Goal: Check status: Check status

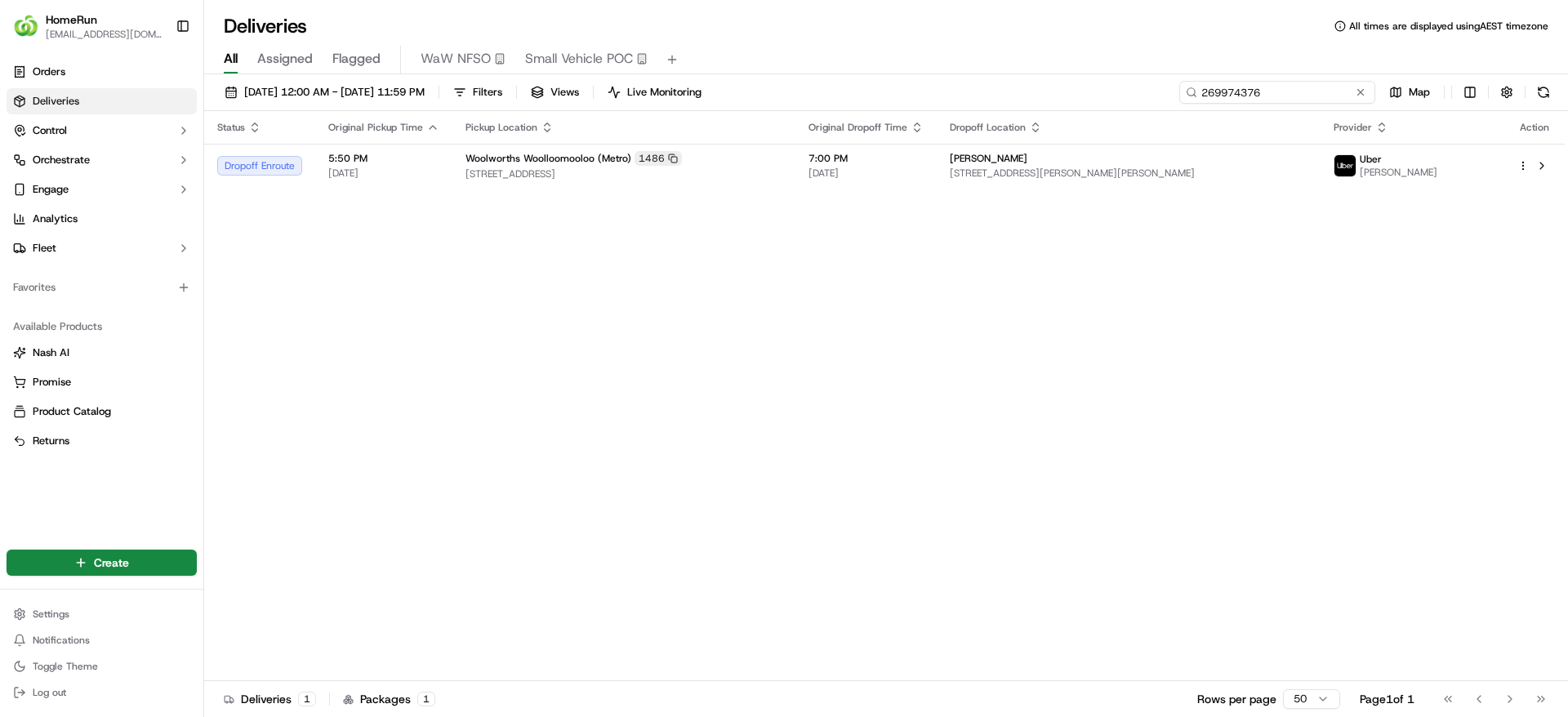
drag, startPoint x: 1322, startPoint y: 89, endPoint x: 1073, endPoint y: 113, distance: 250.2
click at [1073, 113] on div "[DATE] 12:00 AM - [DATE] 11:59 PM Filters Views Live Monitoring 269974376 Map S…" at bounding box center [886, 396] width 1364 height 646
click at [1309, 93] on input "269974376" at bounding box center [1277, 92] width 196 height 23
drag, startPoint x: 1309, startPoint y: 93, endPoint x: 1034, endPoint y: 94, distance: 275.0
click at [1034, 94] on div "[DATE] 12:00 AM - [DATE] 11:59 PM Filters Views Live Monitoring 269974376 Map" at bounding box center [886, 96] width 1364 height 31
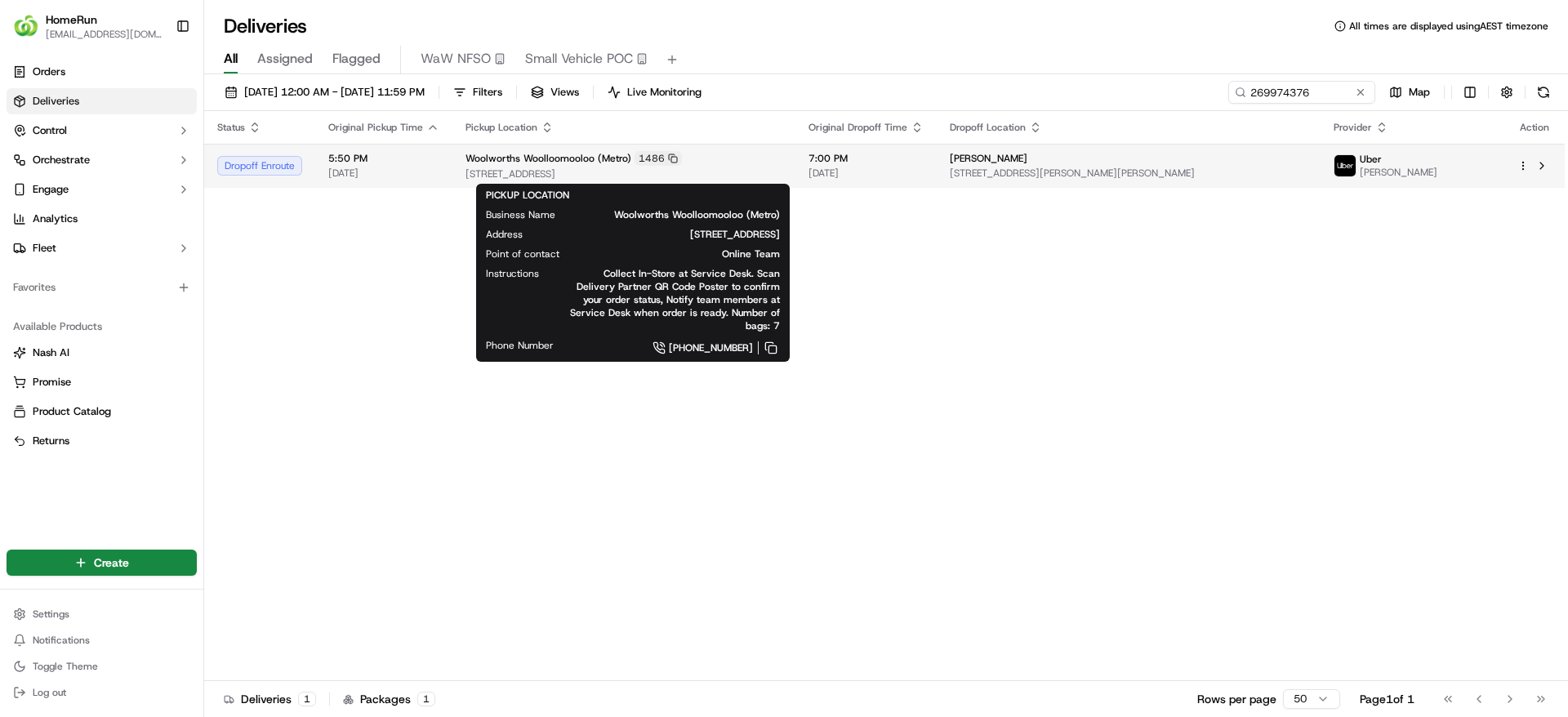
click at [649, 171] on span "[STREET_ADDRESS]" at bounding box center [624, 174] width 317 height 14
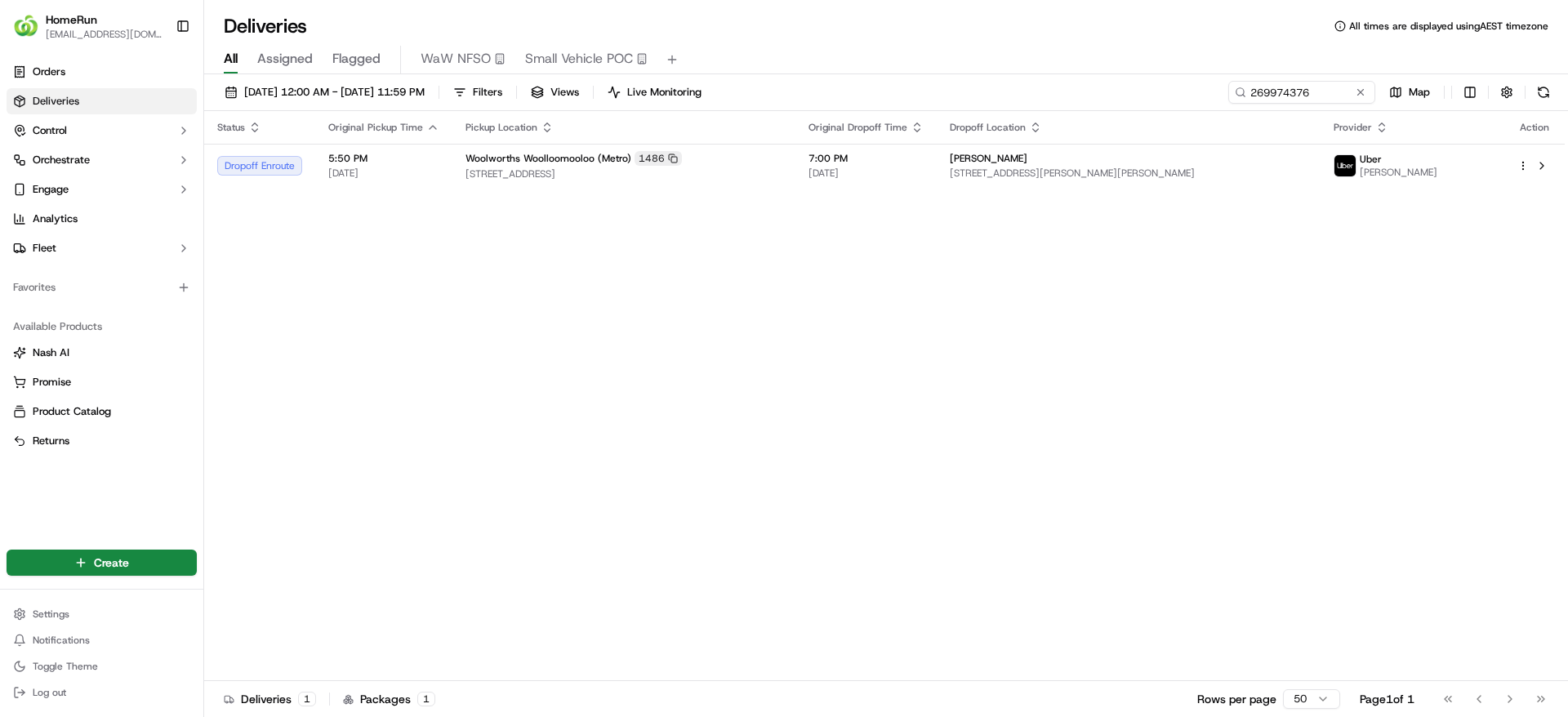
click at [74, 103] on span "Deliveries" at bounding box center [56, 101] width 47 height 14
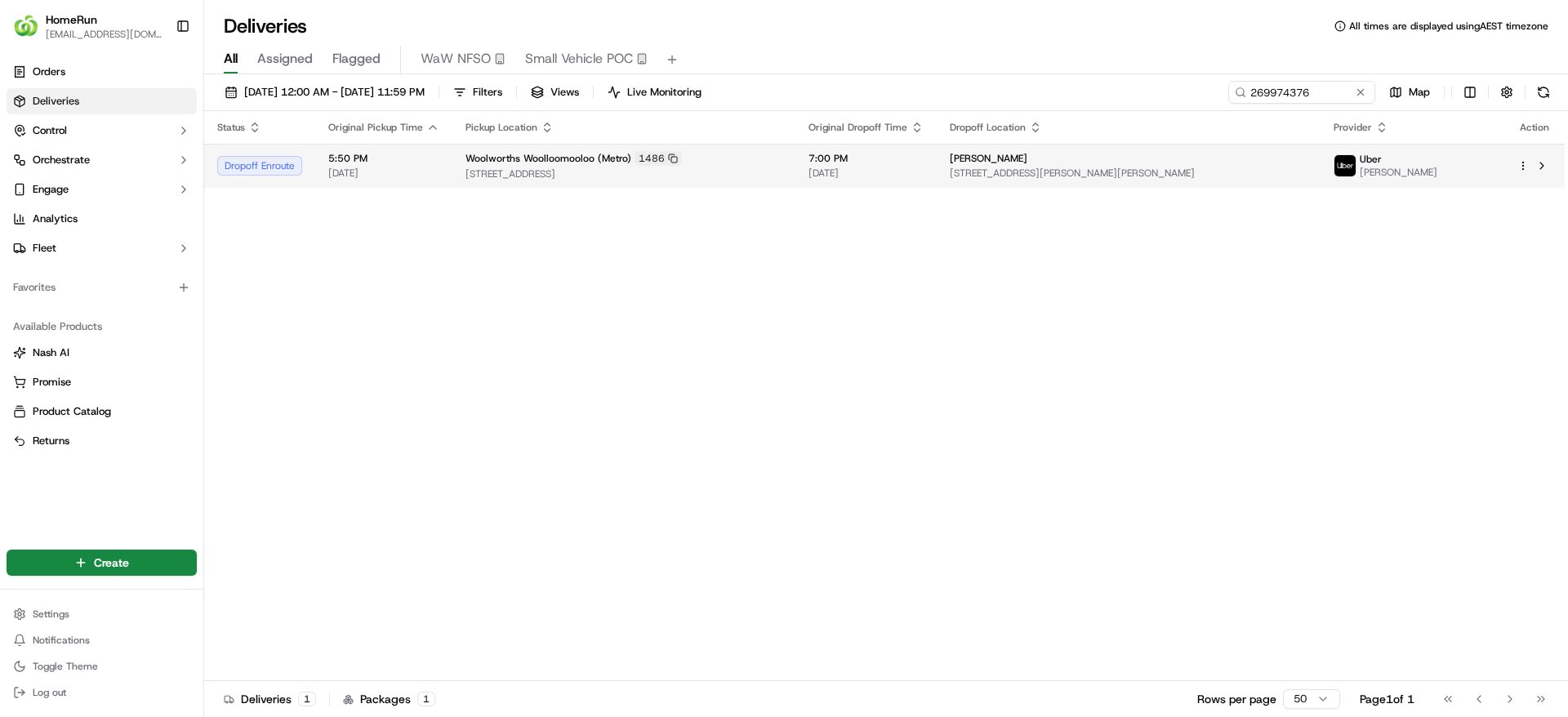
click at [771, 176] on span "[STREET_ADDRESS]" at bounding box center [624, 174] width 317 height 14
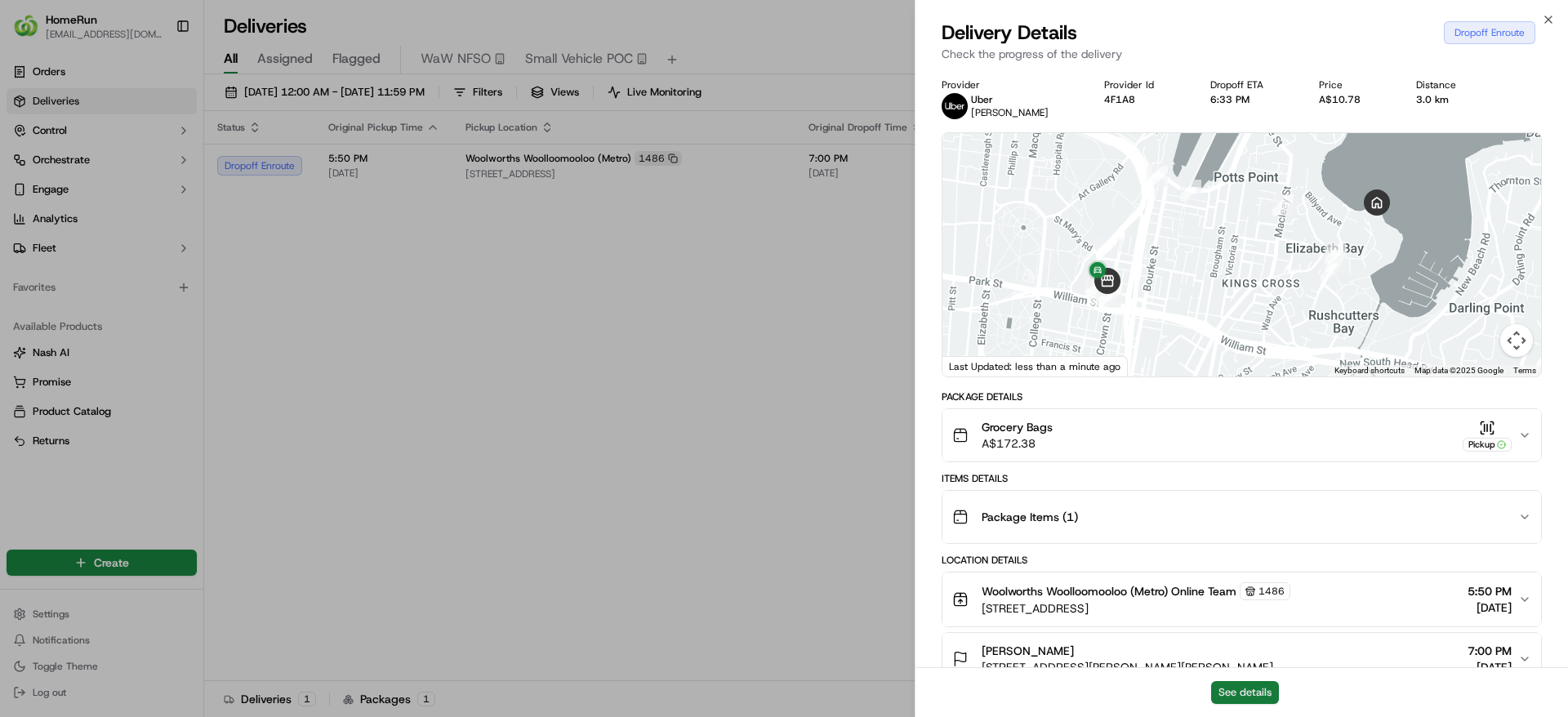
click at [1252, 697] on button "See details" at bounding box center [1244, 692] width 68 height 23
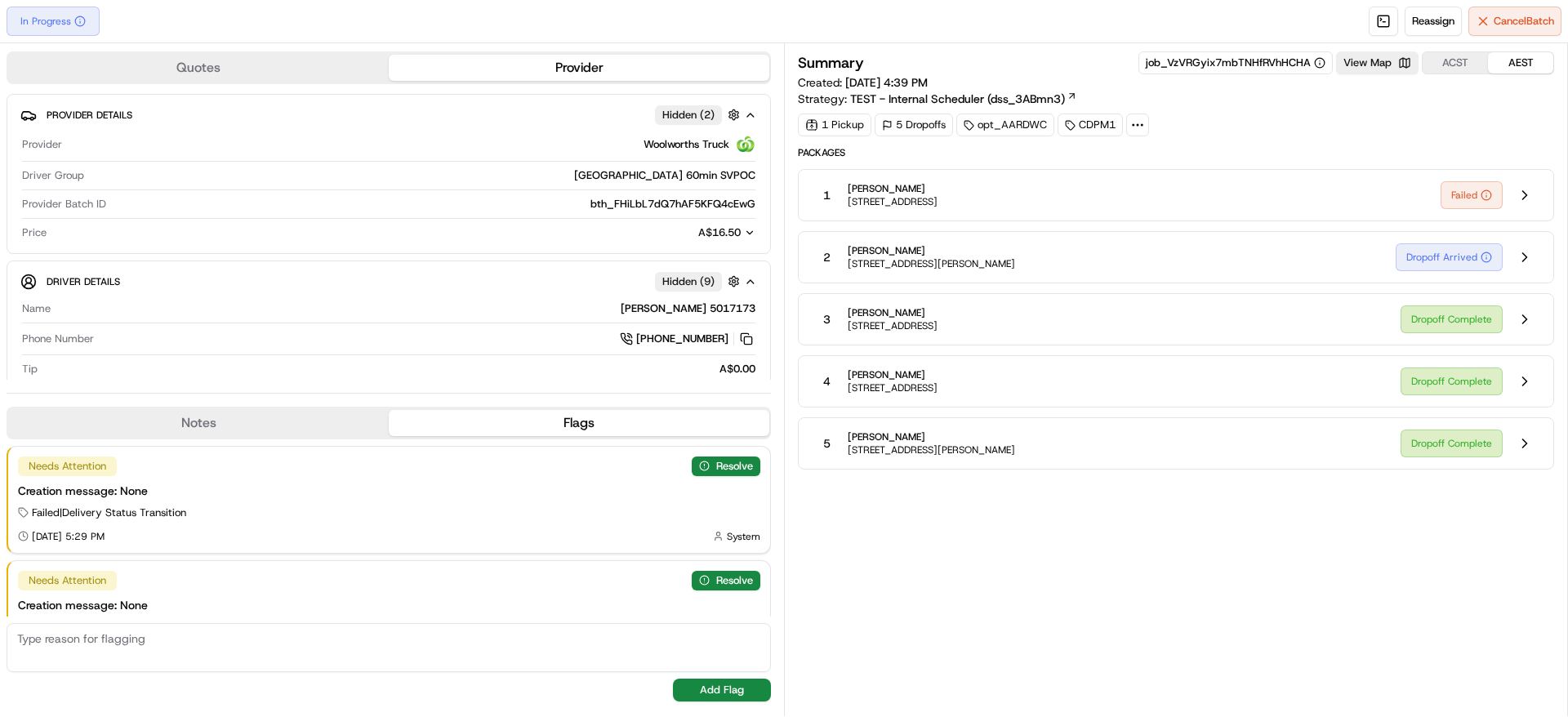
scroll to position [51, 0]
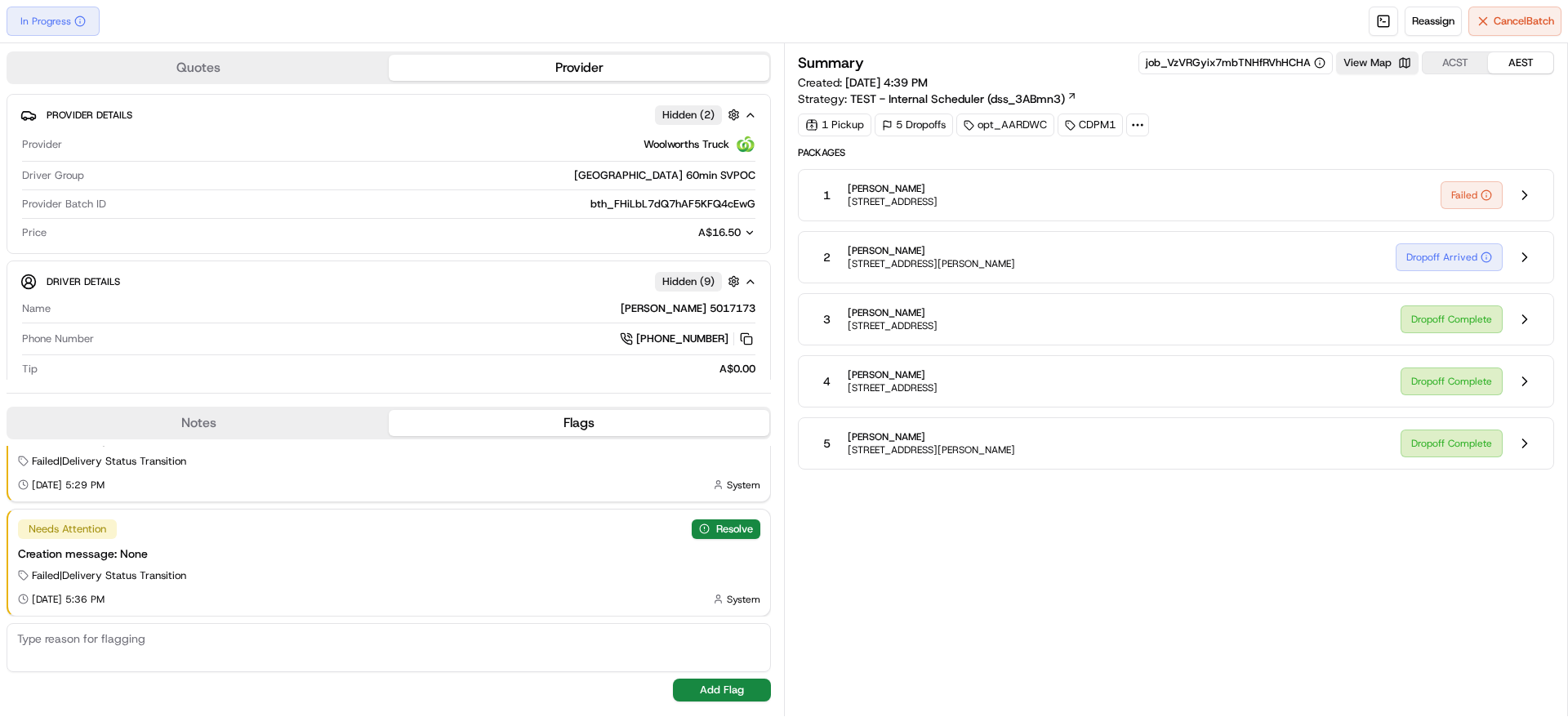
click at [1277, 214] on div "1 [PERSON_NAME] [STREET_ADDRESS][PERSON_NAME] Failed" at bounding box center [1175, 195] width 756 height 52
click at [1525, 190] on button at bounding box center [1524, 195] width 31 height 31
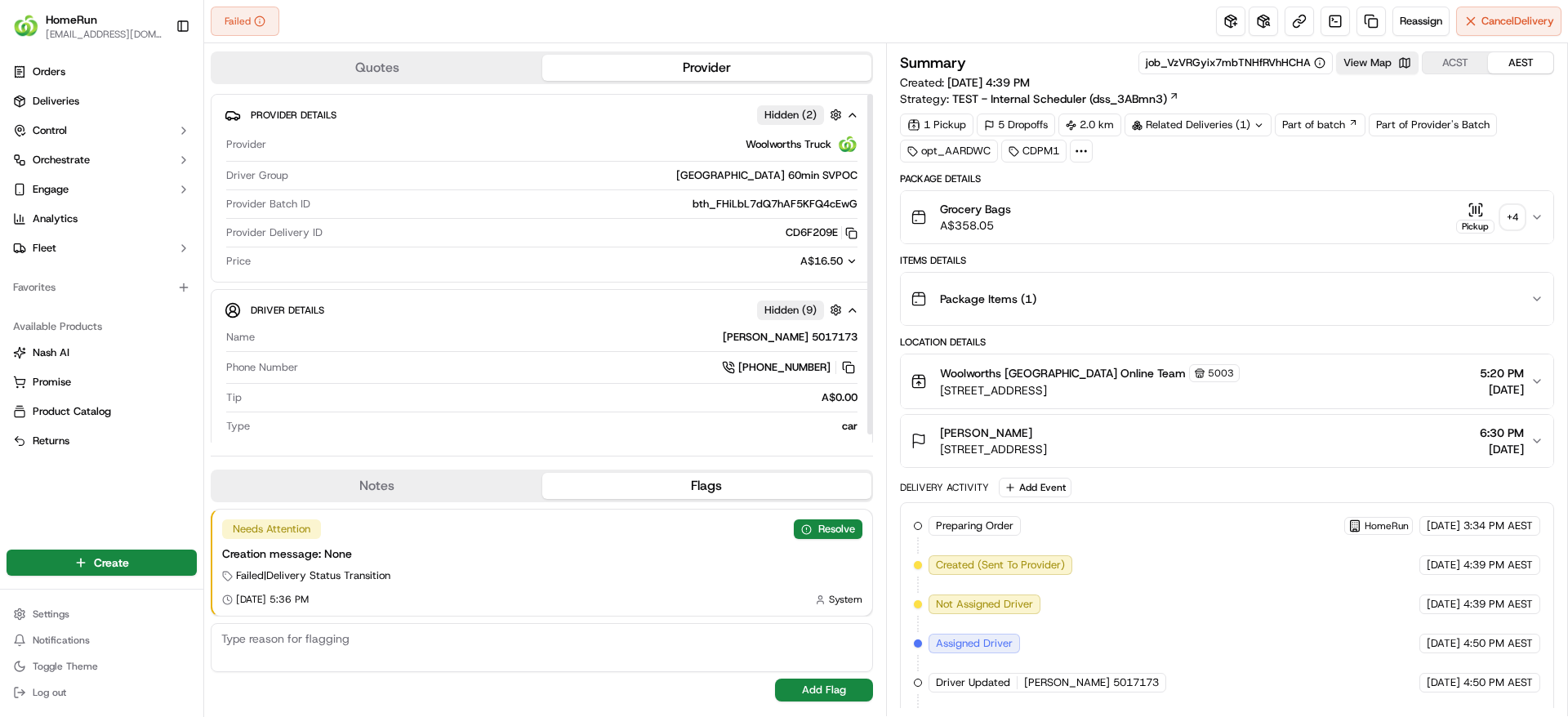
click at [1053, 198] on button "Grocery Bags A$358.05 Pickup + 4" at bounding box center [1227, 217] width 652 height 52
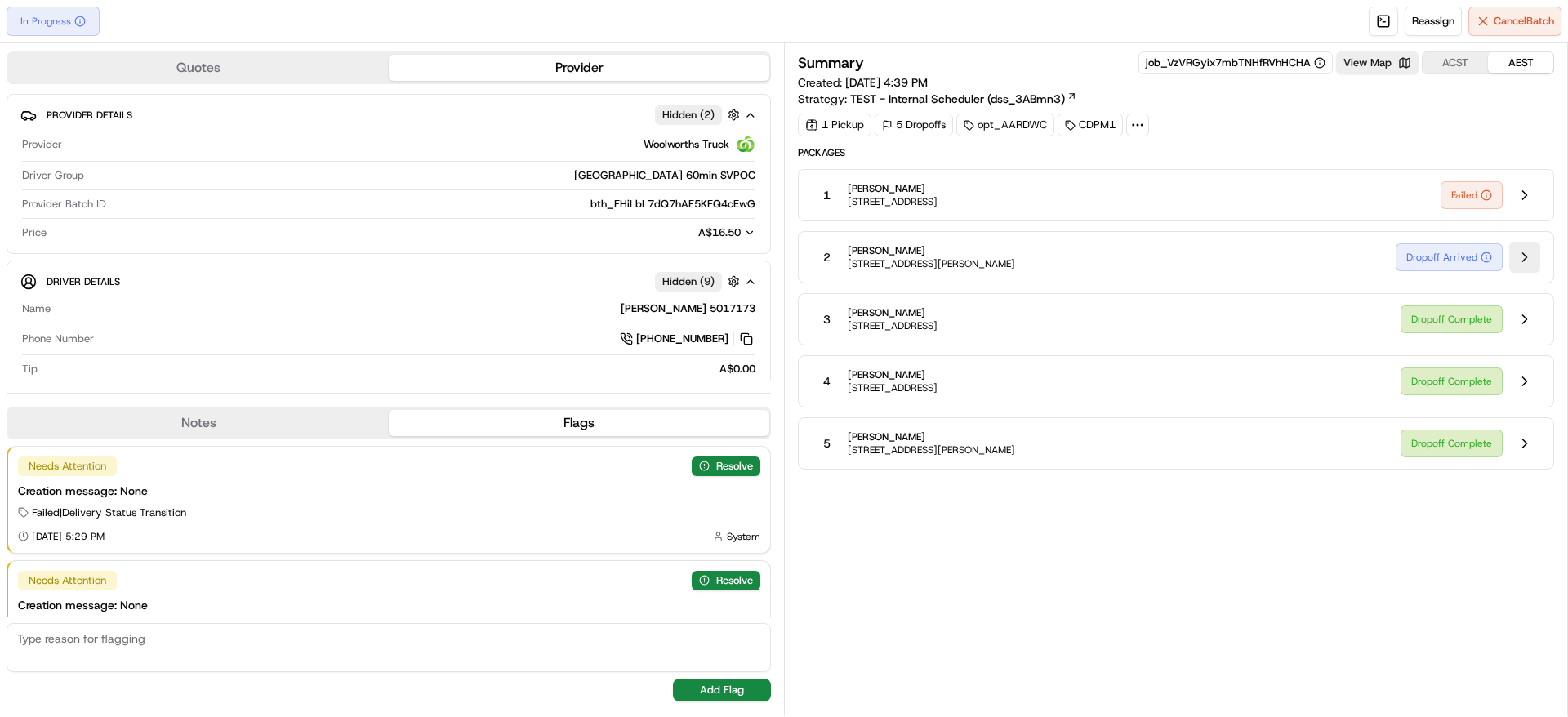
click at [1529, 262] on button at bounding box center [1524, 257] width 31 height 31
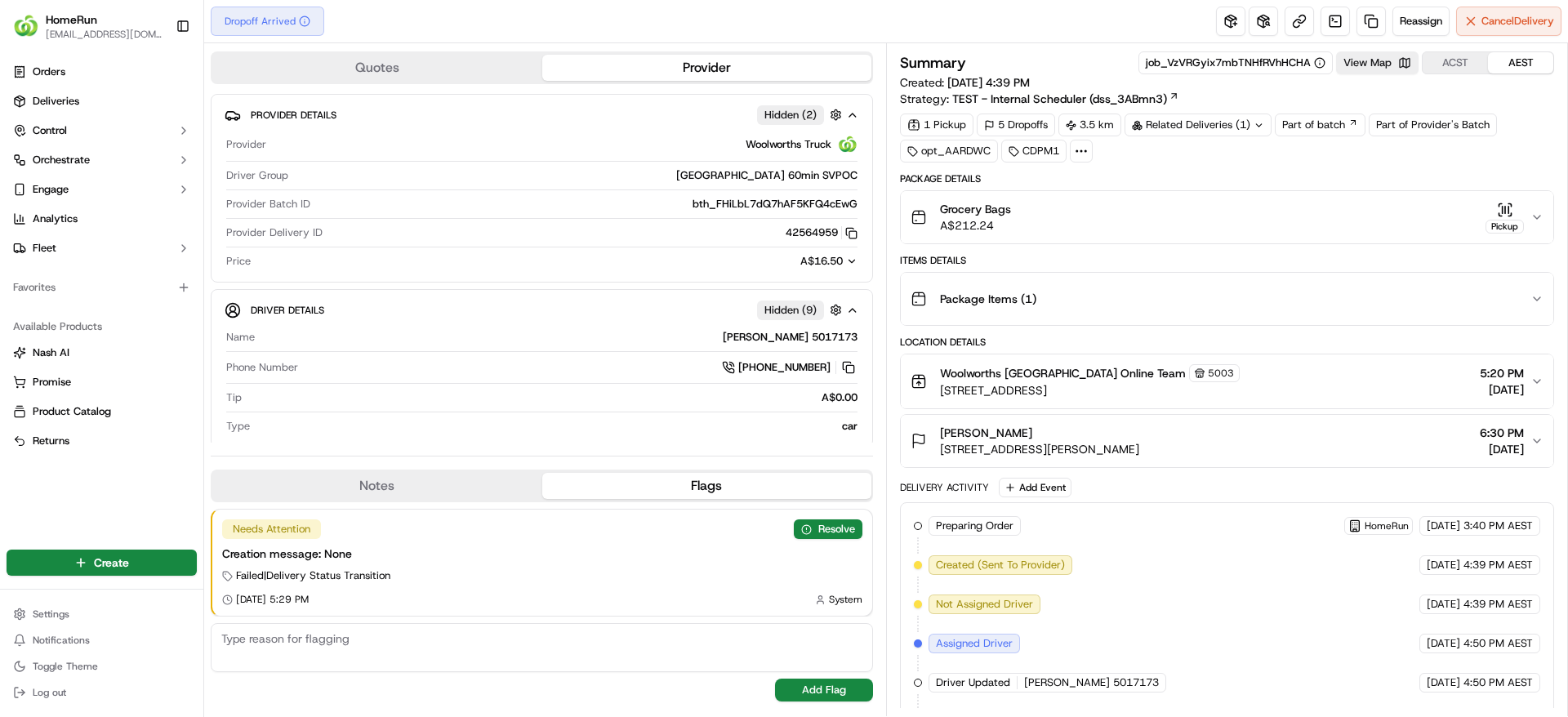
click at [1228, 314] on div "Package Items ( 1 )" at bounding box center [1220, 299] width 620 height 32
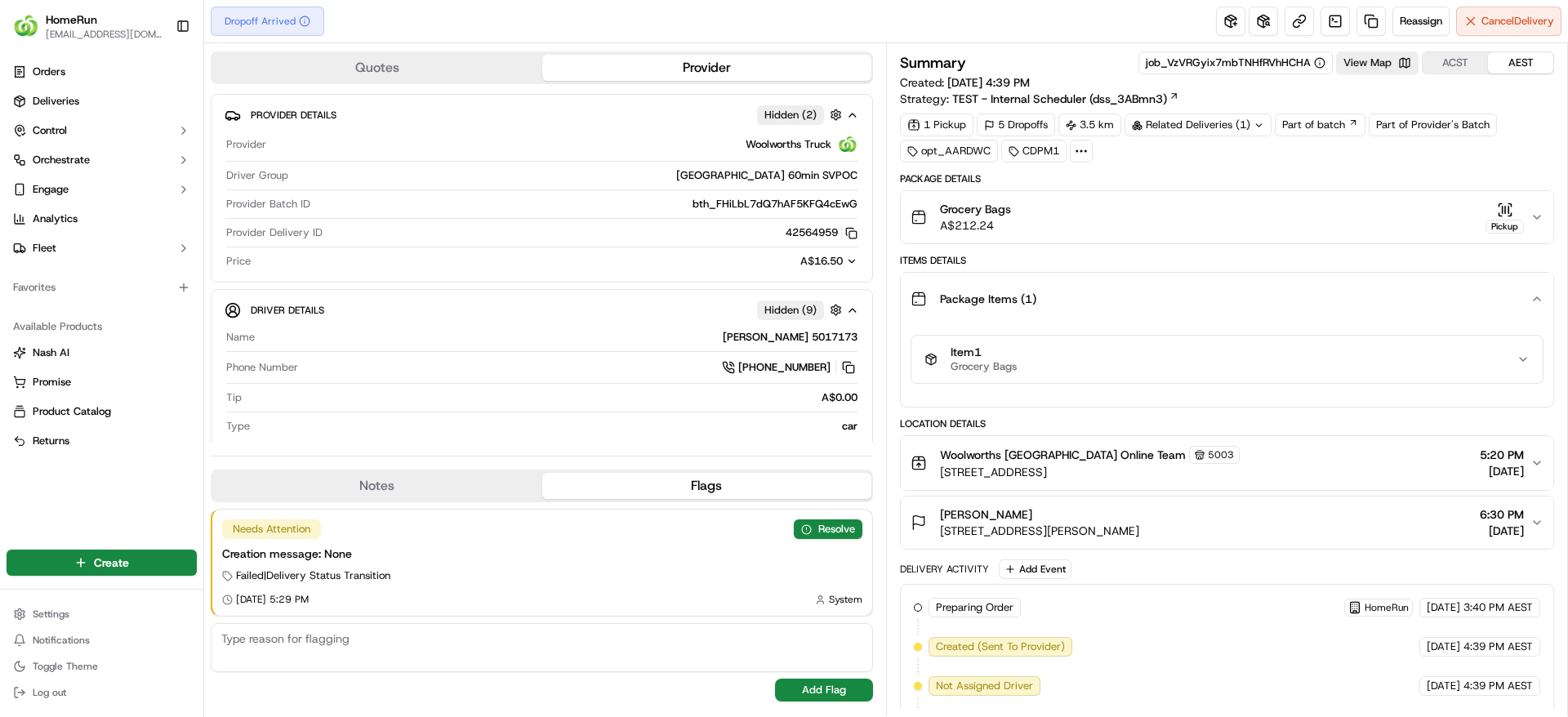
click at [1232, 306] on div "Package Items ( 1 )" at bounding box center [1220, 299] width 620 height 32
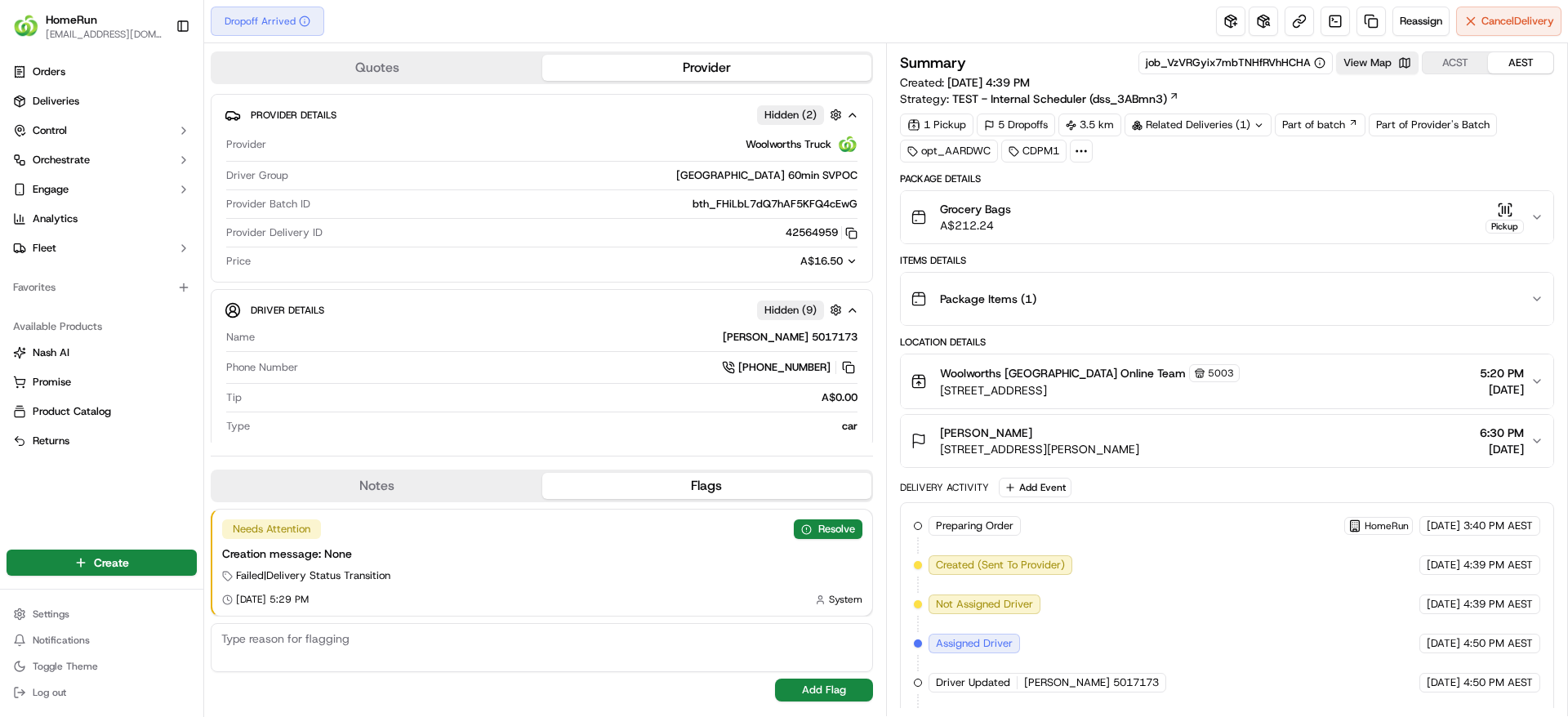
click at [1173, 205] on div "Grocery Bags A$212.24 Pickup" at bounding box center [1220, 217] width 620 height 32
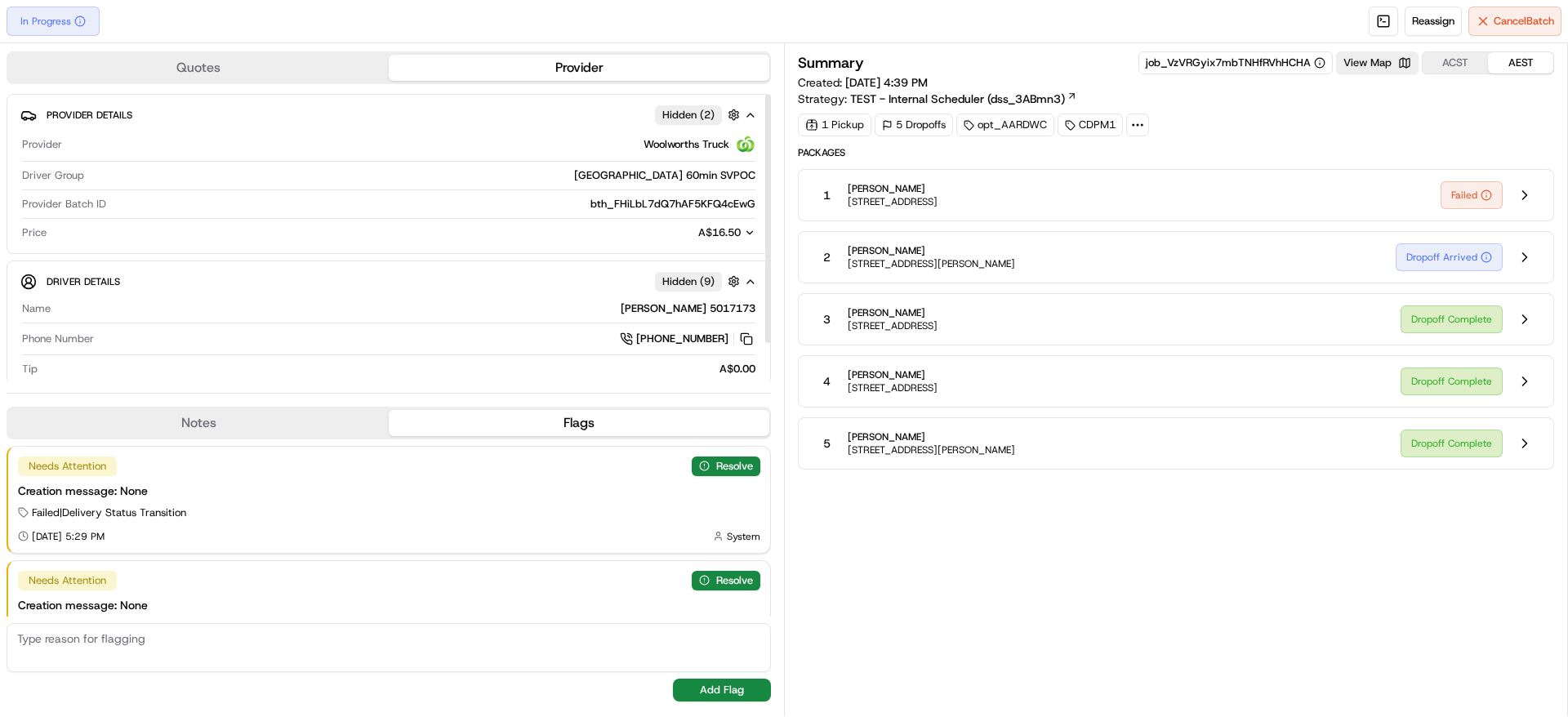
click at [277, 47] on div "Quotes Provider Provider Details Hidden ( 2 ) Provider Woolworths Truck Driver …" at bounding box center [392, 379] width 784 height 673
